Goal: Task Accomplishment & Management: Use online tool/utility

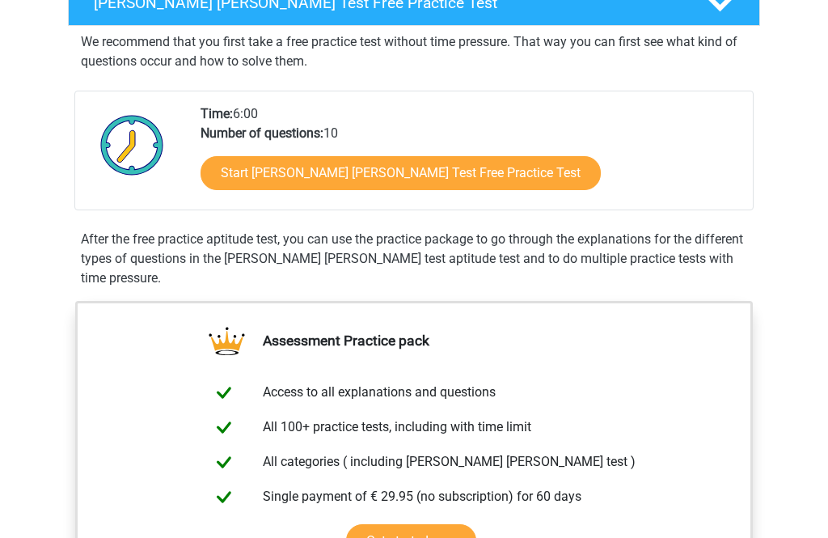
click at [456, 176] on link "Start Watson Glaser Test Free Practice Test" at bounding box center [401, 174] width 400 height 34
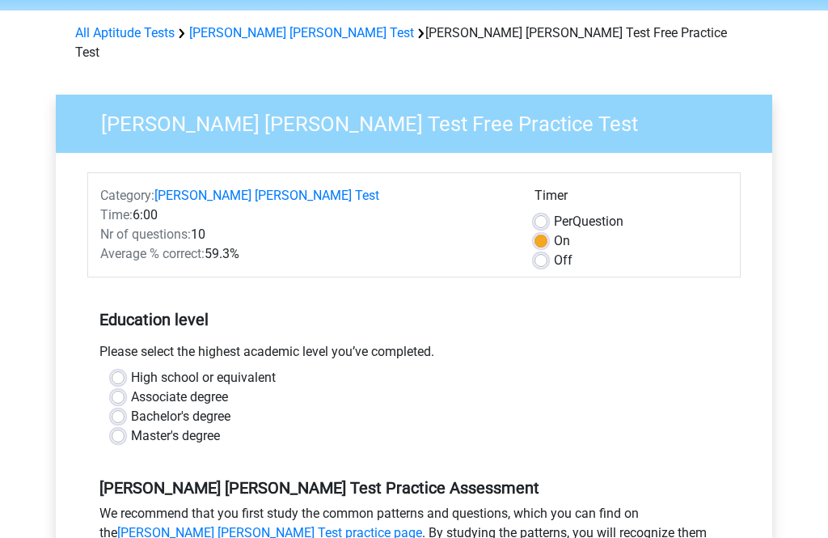
scroll to position [58, 0]
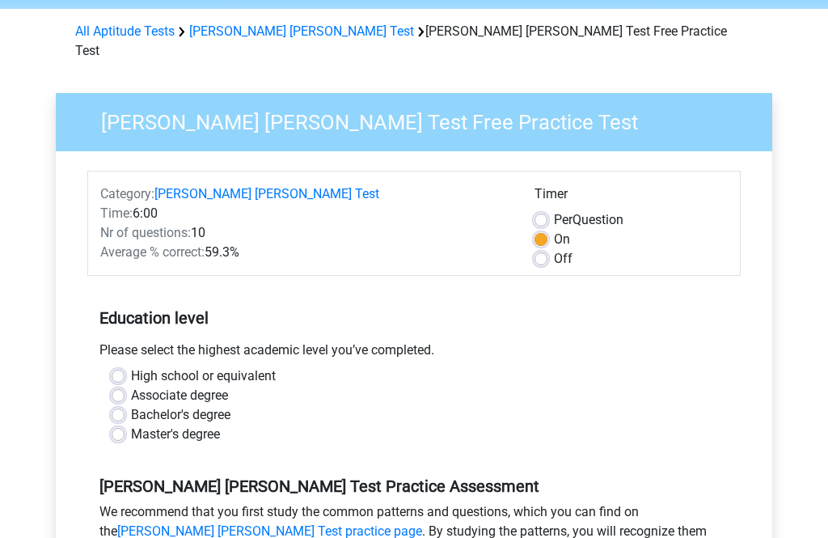
click at [267, 343] on div "Please select the highest academic level you’ve completed." at bounding box center [414, 354] width 654 height 26
click at [258, 367] on label "High school or equivalent" at bounding box center [203, 376] width 145 height 19
click at [125, 367] on input "High school or equivalent" at bounding box center [118, 375] width 13 height 16
radio input "true"
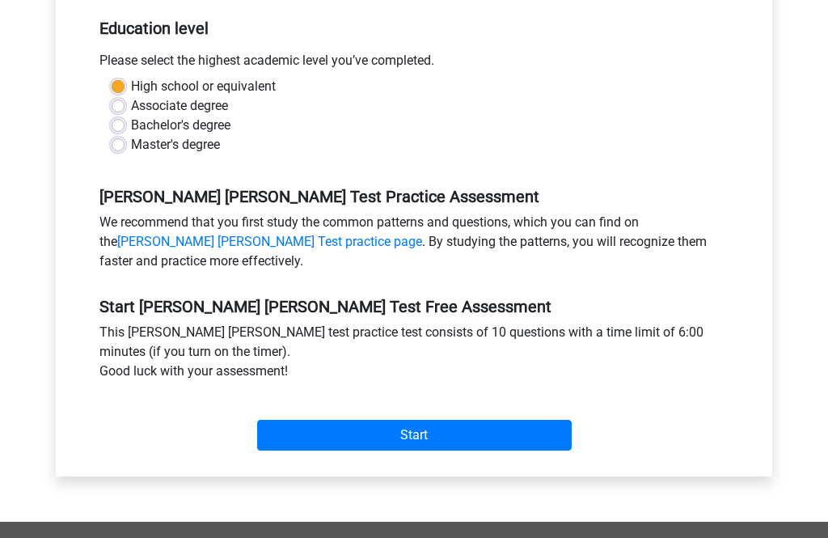
scroll to position [372, 0]
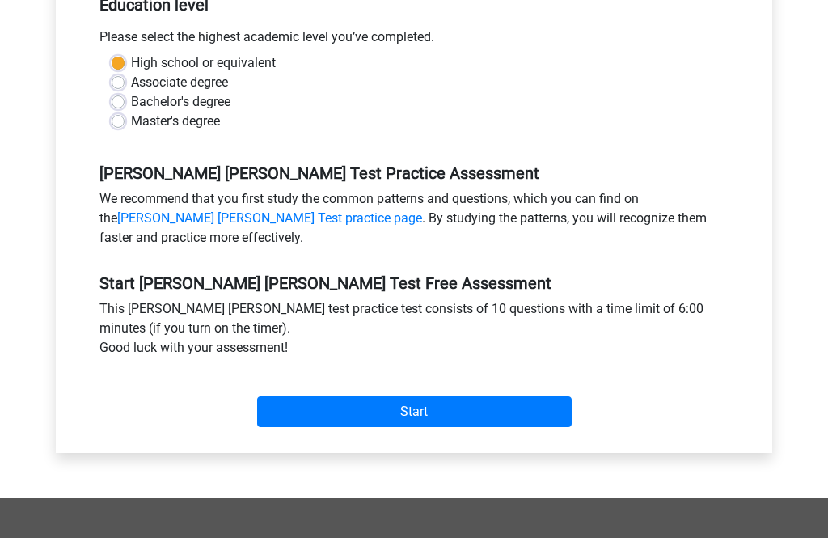
click at [547, 371] on div "Start" at bounding box center [414, 399] width 654 height 57
click at [517, 400] on input "Start" at bounding box center [414, 411] width 315 height 31
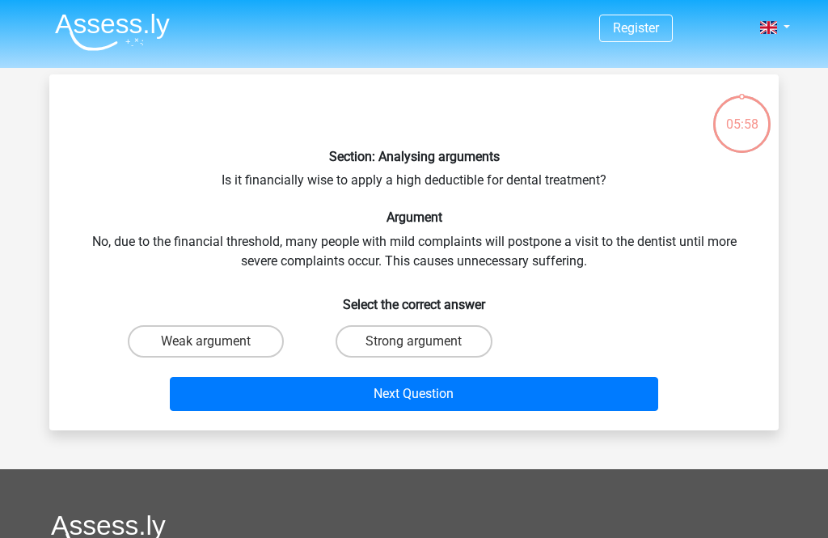
click at [573, 389] on button "Next Question" at bounding box center [414, 394] width 489 height 34
click at [759, 249] on div "Section: Analysing arguments Is it financially wise to apply a high deductible …" at bounding box center [414, 252] width 717 height 330
click at [452, 345] on label "Strong argument" at bounding box center [414, 341] width 156 height 32
click at [425, 345] on input "Strong argument" at bounding box center [419, 346] width 11 height 11
radio input "true"
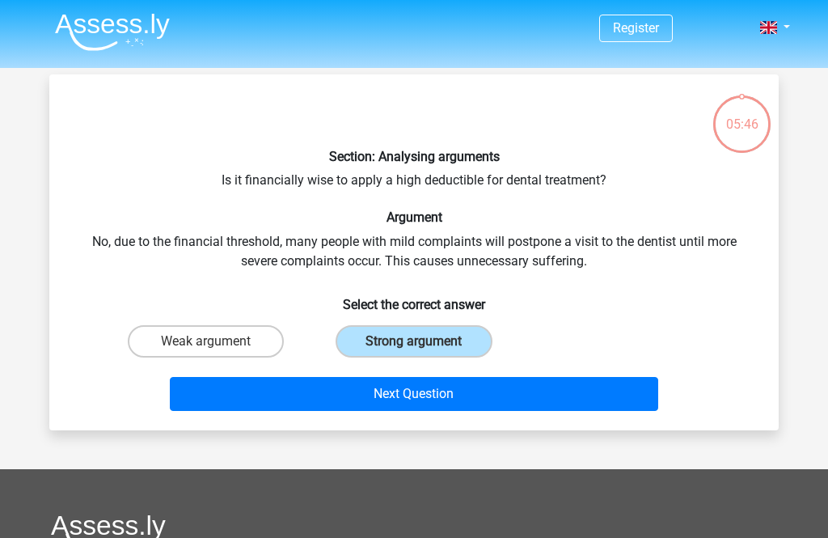
click at [487, 399] on button "Next Question" at bounding box center [414, 394] width 489 height 34
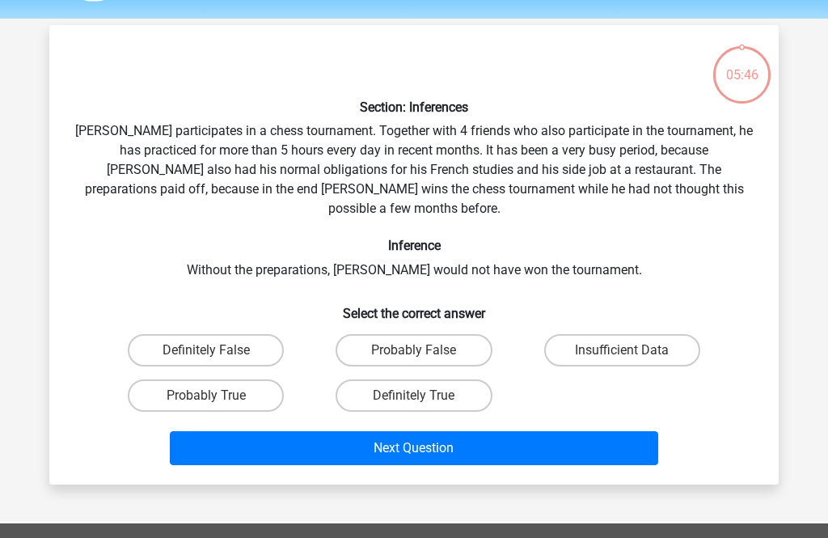
scroll to position [74, 0]
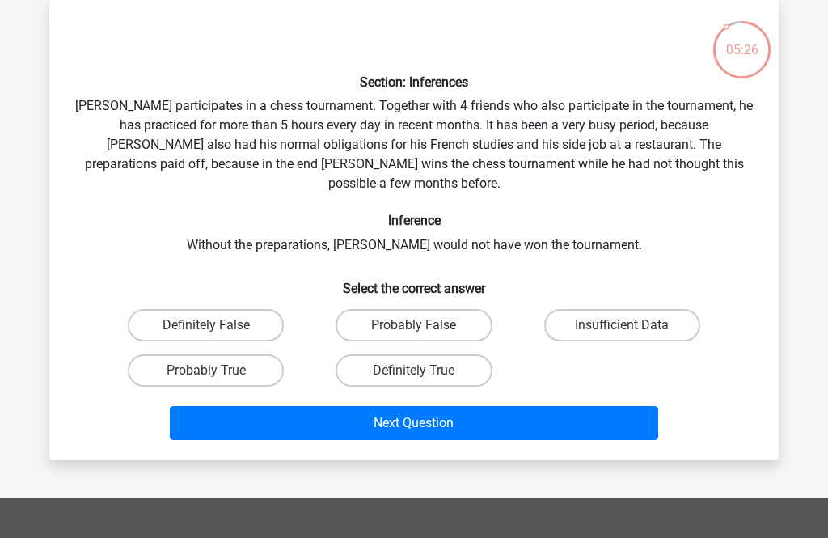
click at [271, 354] on label "Probably True" at bounding box center [206, 370] width 156 height 32
click at [217, 371] on input "Probably True" at bounding box center [211, 376] width 11 height 11
radio input "true"
click at [376, 417] on button "Next Question" at bounding box center [414, 423] width 489 height 34
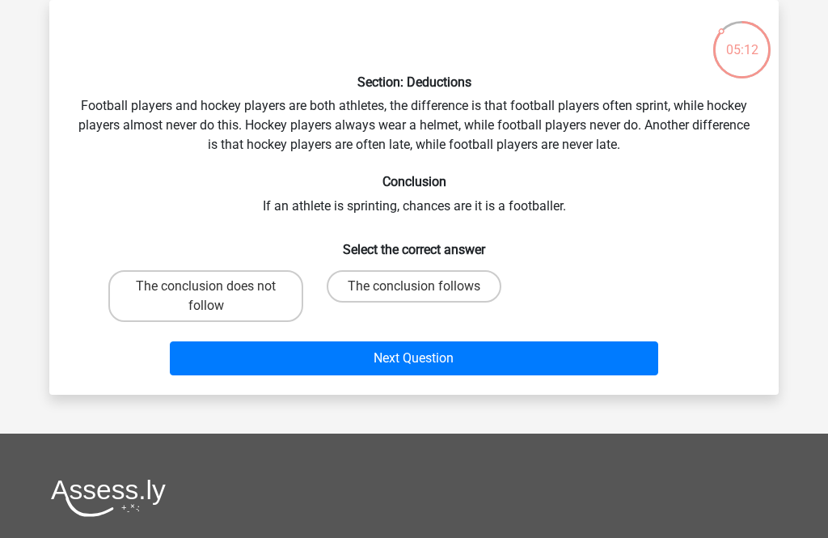
click at [420, 294] on input "The conclusion follows" at bounding box center [419, 291] width 11 height 11
radio input "true"
click at [433, 350] on button "Next Question" at bounding box center [414, 358] width 489 height 34
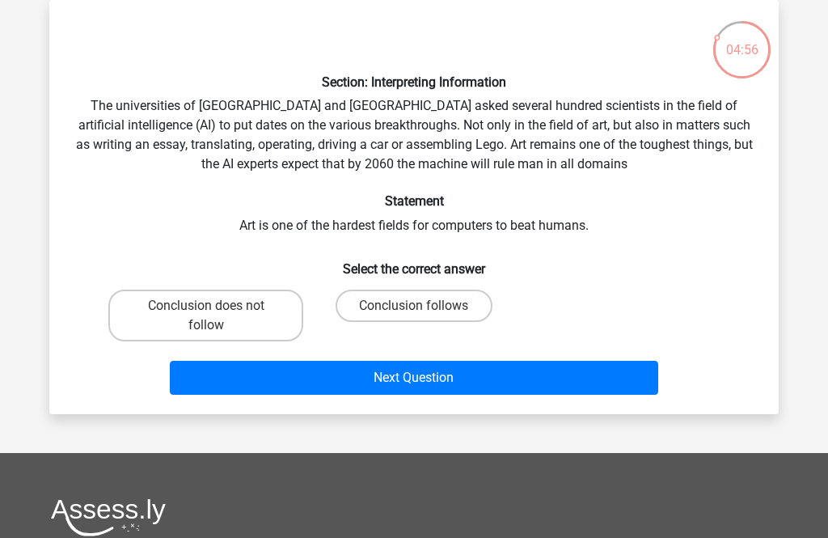
click at [421, 300] on label "Conclusion follows" at bounding box center [414, 306] width 156 height 32
click at [421, 306] on input "Conclusion follows" at bounding box center [419, 311] width 11 height 11
radio input "true"
click at [468, 378] on button "Next Question" at bounding box center [414, 378] width 489 height 34
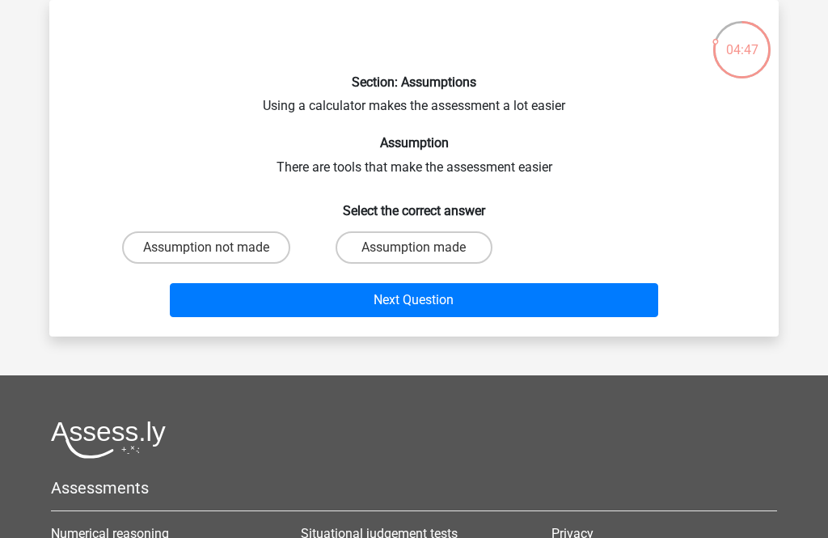
click at [237, 242] on label "Assumption not made" at bounding box center [206, 247] width 168 height 32
click at [217, 248] on input "Assumption not made" at bounding box center [211, 253] width 11 height 11
radio input "true"
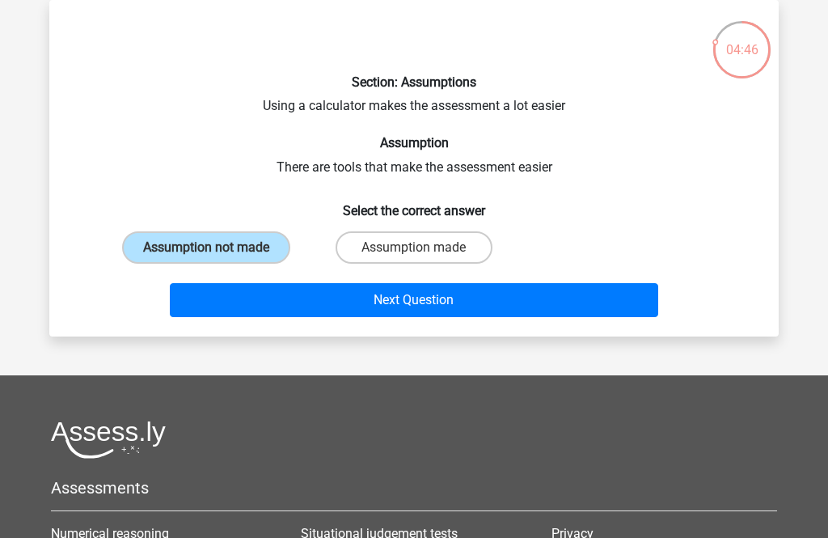
click at [451, 307] on button "Next Question" at bounding box center [414, 300] width 489 height 34
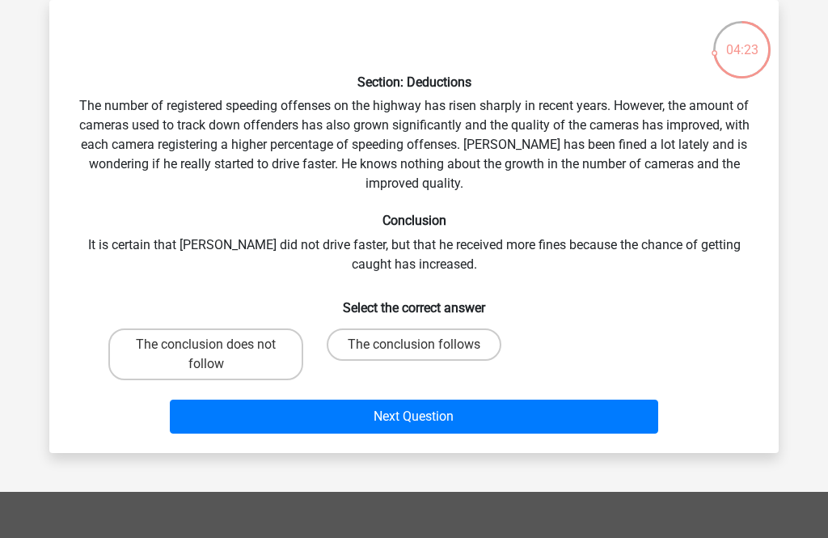
click at [434, 350] on label "The conclusion follows" at bounding box center [414, 344] width 175 height 32
click at [425, 350] on input "The conclusion follows" at bounding box center [419, 350] width 11 height 11
radio input "true"
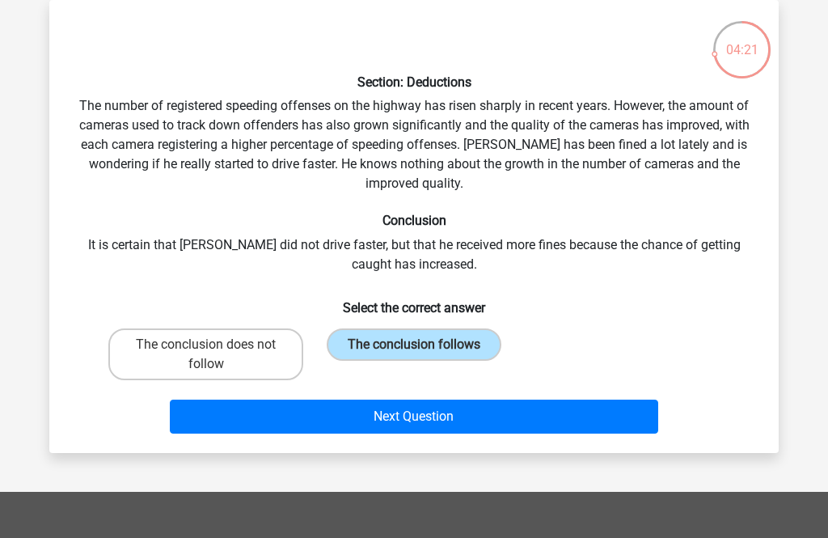
click at [471, 419] on button "Next Question" at bounding box center [414, 417] width 489 height 34
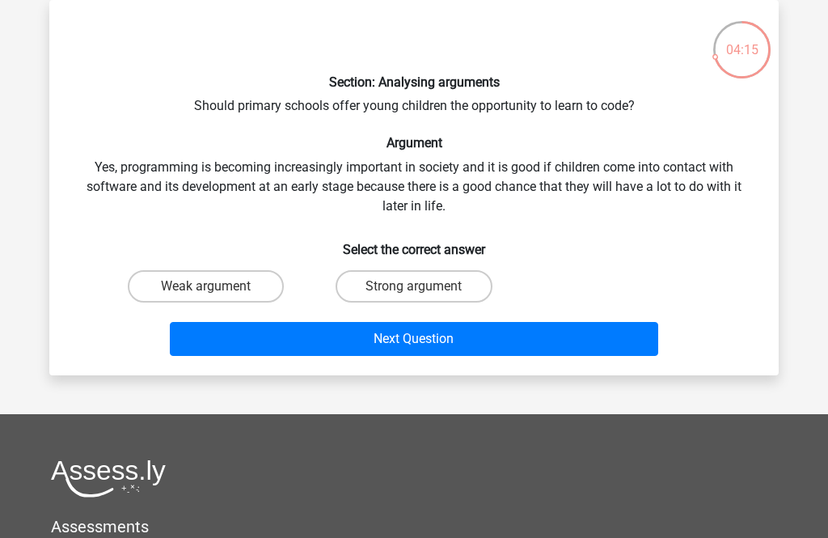
click at [423, 299] on label "Strong argument" at bounding box center [414, 286] width 156 height 32
click at [423, 297] on input "Strong argument" at bounding box center [419, 291] width 11 height 11
radio input "true"
click at [468, 338] on button "Next Question" at bounding box center [414, 339] width 489 height 34
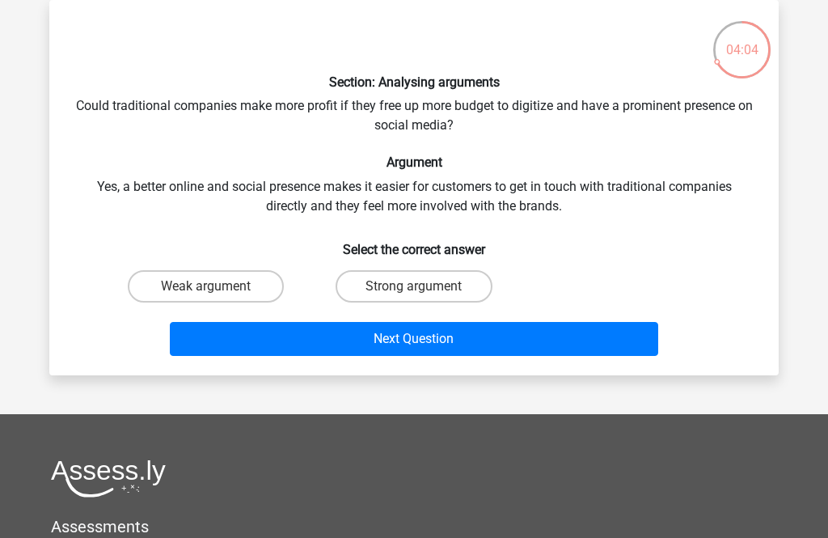
click at [392, 292] on label "Strong argument" at bounding box center [414, 286] width 156 height 32
click at [414, 292] on input "Strong argument" at bounding box center [419, 291] width 11 height 11
radio input "true"
click at [251, 287] on label "Weak argument" at bounding box center [206, 286] width 156 height 32
click at [217, 287] on input "Weak argument" at bounding box center [211, 291] width 11 height 11
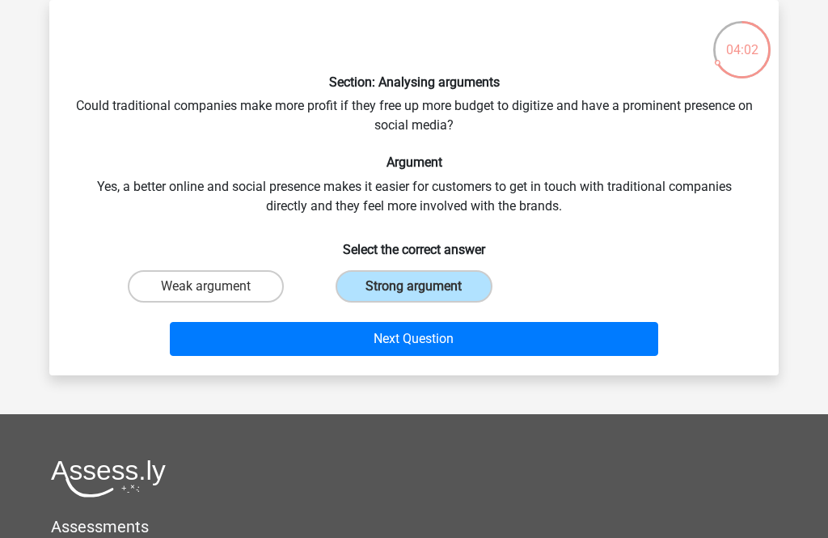
radio input "true"
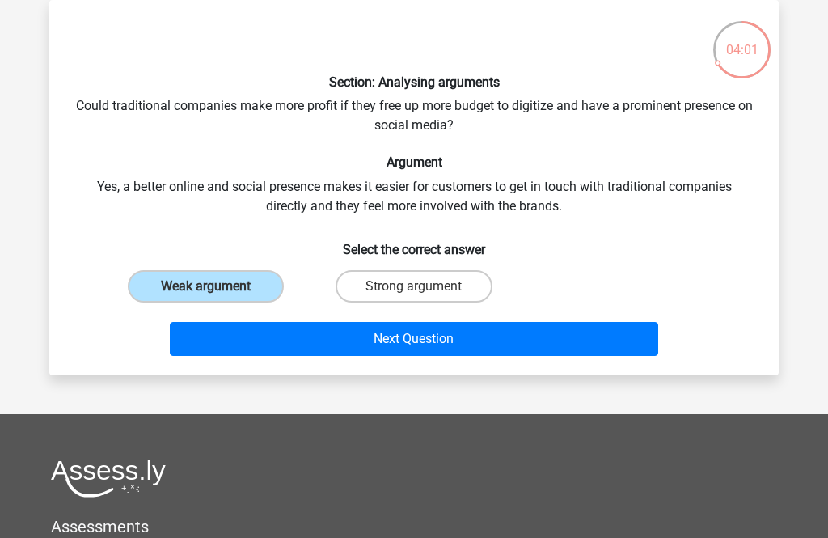
click at [366, 328] on button "Next Question" at bounding box center [414, 339] width 489 height 34
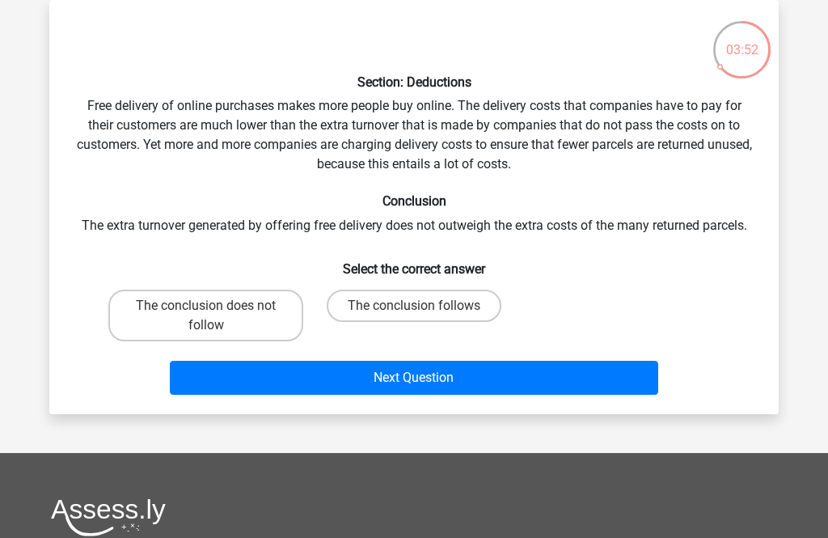
scroll to position [81, 0]
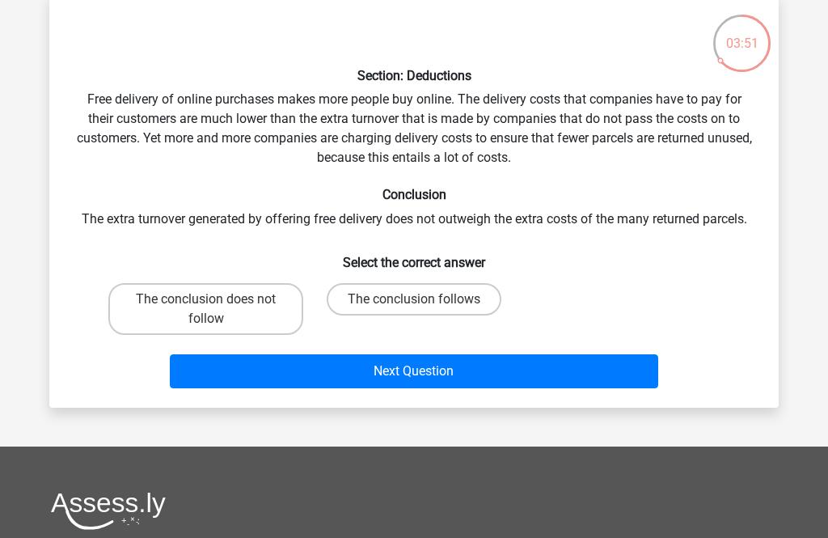
click at [450, 299] on label "The conclusion follows" at bounding box center [414, 299] width 175 height 32
click at [425, 299] on input "The conclusion follows" at bounding box center [419, 304] width 11 height 11
radio input "true"
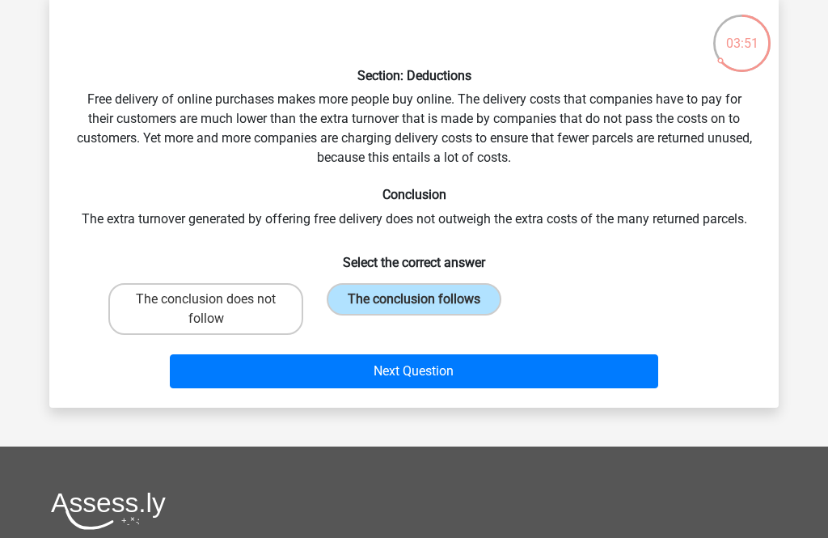
click at [509, 360] on button "Next Question" at bounding box center [414, 371] width 489 height 34
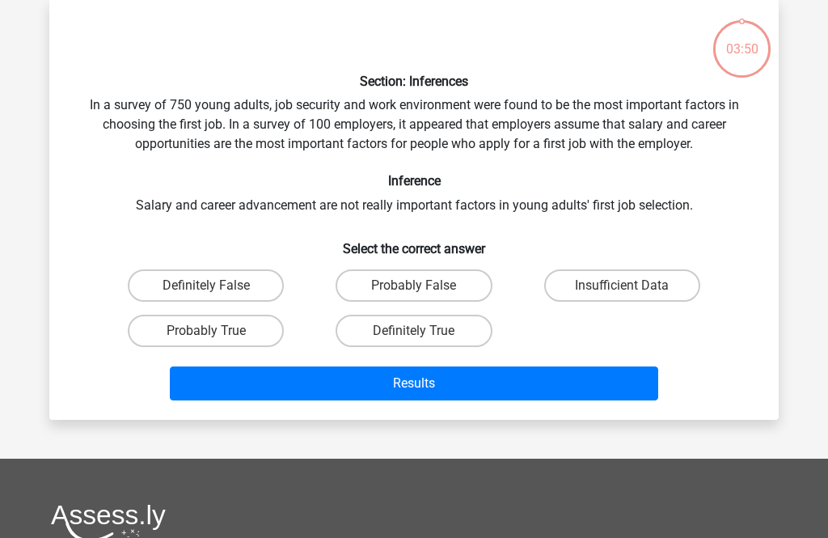
scroll to position [74, 0]
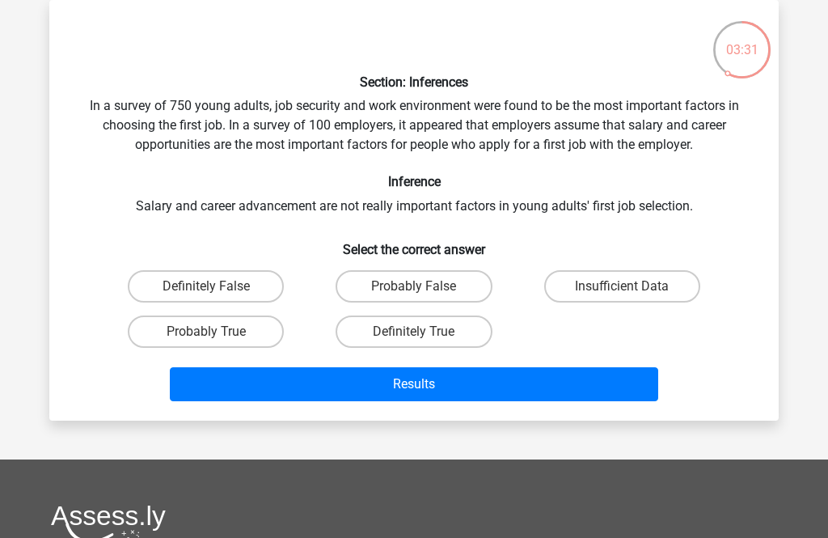
click at [388, 289] on label "Probably False" at bounding box center [414, 286] width 156 height 32
click at [414, 289] on input "Probably False" at bounding box center [419, 291] width 11 height 11
radio input "true"
click at [239, 337] on label "Probably True" at bounding box center [206, 331] width 156 height 32
click at [217, 337] on input "Probably True" at bounding box center [211, 337] width 11 height 11
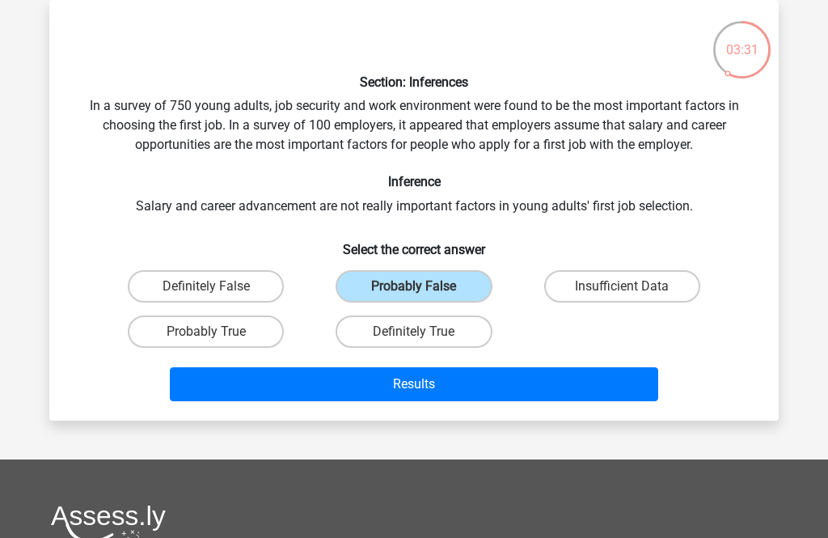
radio input "true"
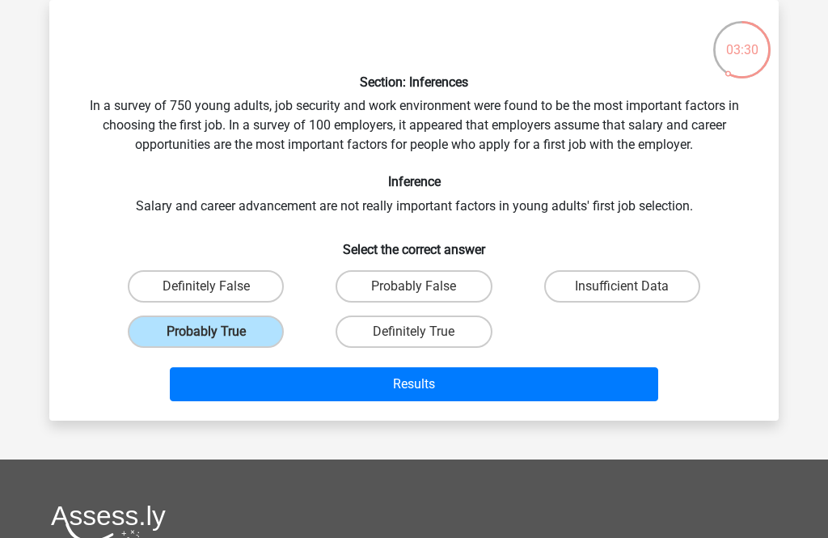
click at [419, 384] on button "Results" at bounding box center [414, 384] width 489 height 34
